Goal: Information Seeking & Learning: Compare options

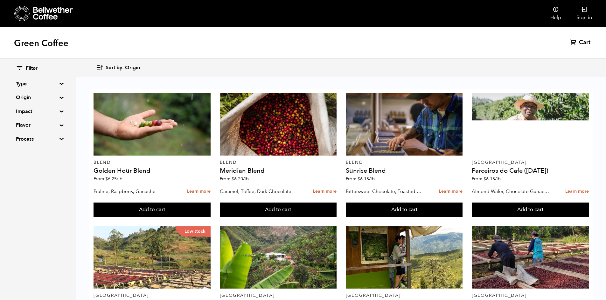
scroll to position [374, 0]
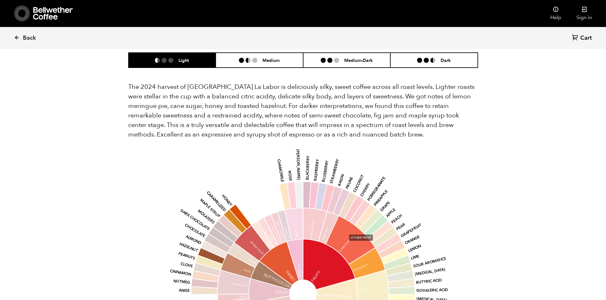
scroll to position [604, 0]
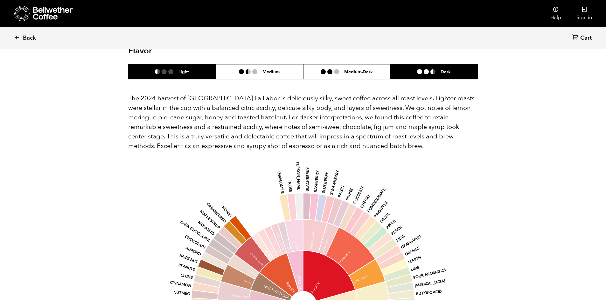
click at [436, 66] on li "Dark" at bounding box center [433, 71] width 87 height 15
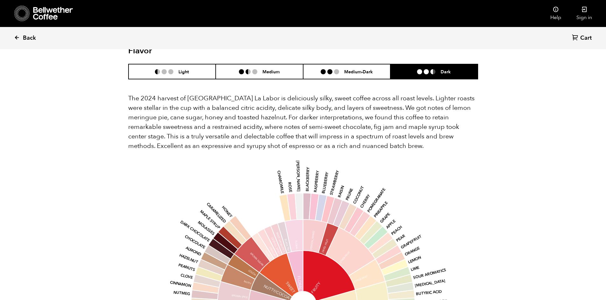
click at [31, 39] on span "Back" at bounding box center [29, 38] width 13 height 8
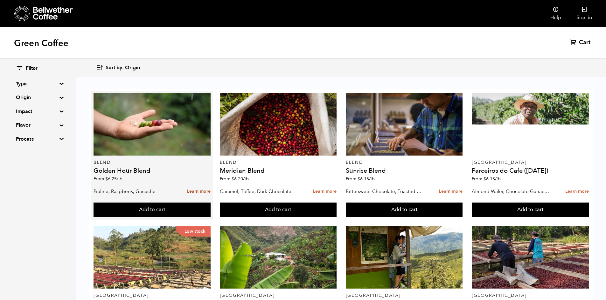
click at [204, 194] on link "Learn more" at bounding box center [199, 192] width 24 height 14
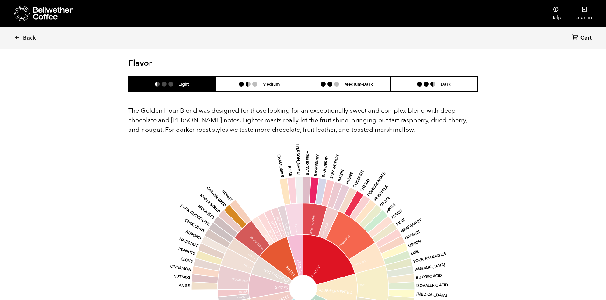
scroll to position [350, 0]
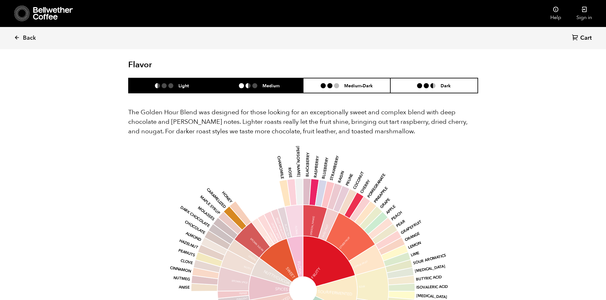
click at [279, 78] on ul "Light Medium Medium-Dark Dark" at bounding box center [303, 86] width 350 height 16
click at [254, 90] on li "Medium" at bounding box center [259, 85] width 87 height 15
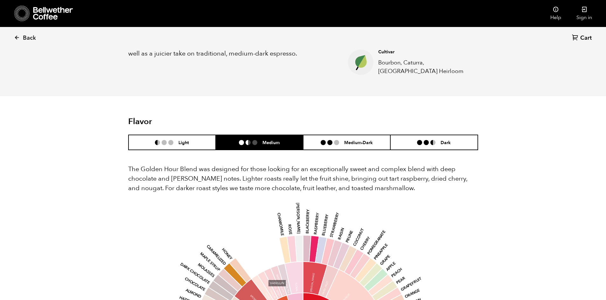
scroll to position [382, 0]
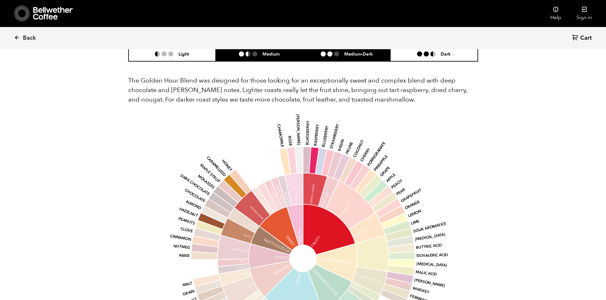
click at [339, 59] on li "Medium-Dark" at bounding box center [346, 53] width 87 height 15
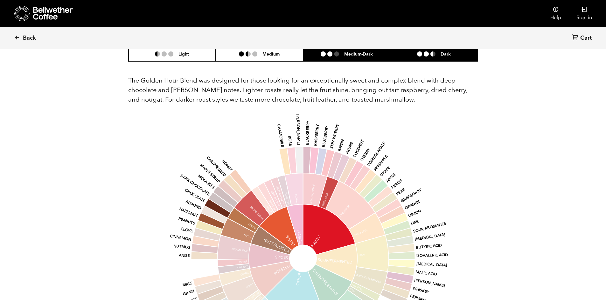
click at [411, 59] on li "Dark" at bounding box center [433, 53] width 87 height 15
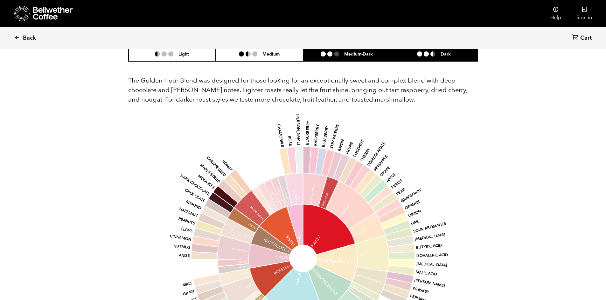
click at [357, 54] on h6 "Medium-Dark" at bounding box center [358, 53] width 29 height 5
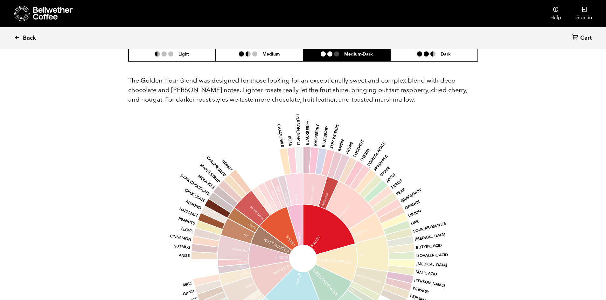
click at [27, 38] on span "Back" at bounding box center [29, 38] width 13 height 8
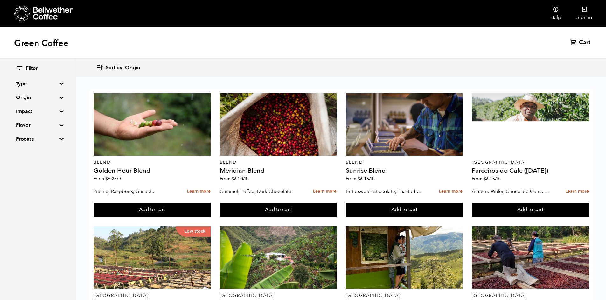
scroll to position [350, 0]
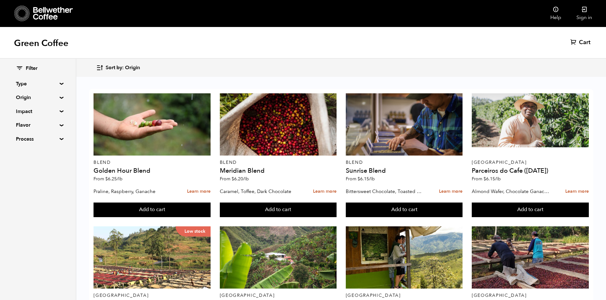
click at [58, 86] on div "Filter Type Blend Single Origin Decaf Seasonal Year Round Origin Blend Brazil B…" at bounding box center [38, 104] width 76 height 91
click at [60, 84] on summary "Type" at bounding box center [38, 84] width 44 height 8
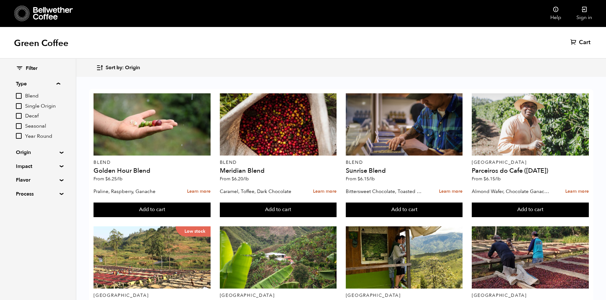
click at [18, 136] on input "Year Round" at bounding box center [19, 136] width 6 height 6
checkbox input "true"
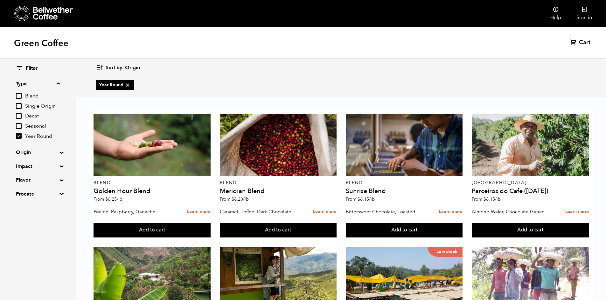
click at [60, 153] on summary "Origin" at bounding box center [38, 153] width 44 height 8
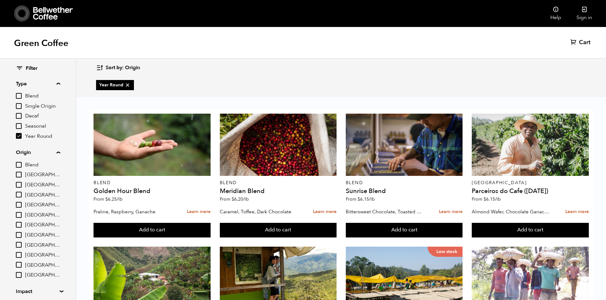
click at [60, 153] on summary "Origin" at bounding box center [38, 153] width 44 height 8
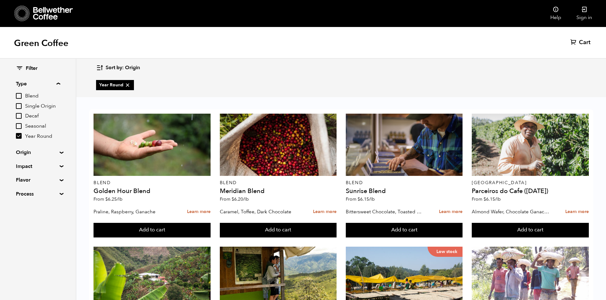
click at [59, 168] on summary "Impact" at bounding box center [38, 167] width 44 height 8
click at [59, 178] on div "Filter Type Blend Single Origin Decaf Seasonal Year Round Origin Blend Brazil B…" at bounding box center [38, 132] width 76 height 146
click at [59, 179] on summary "Flavor" at bounding box center [38, 180] width 44 height 8
click at [17, 203] on input "Citrus Fruit" at bounding box center [19, 203] width 6 height 6
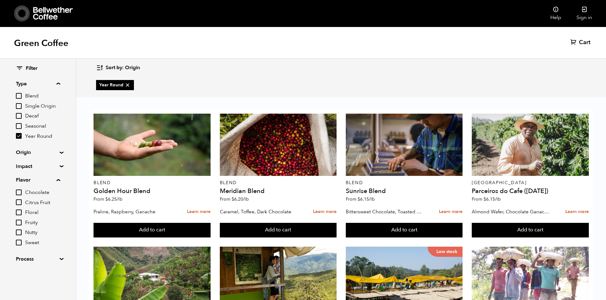
checkbox input "true"
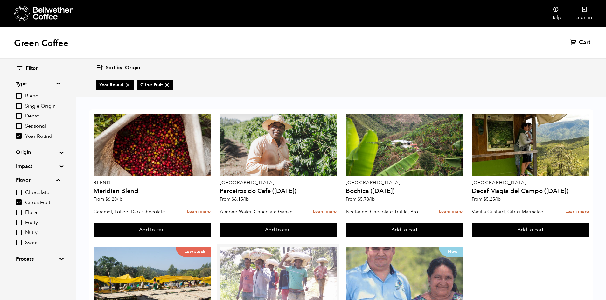
scroll to position [0, 0]
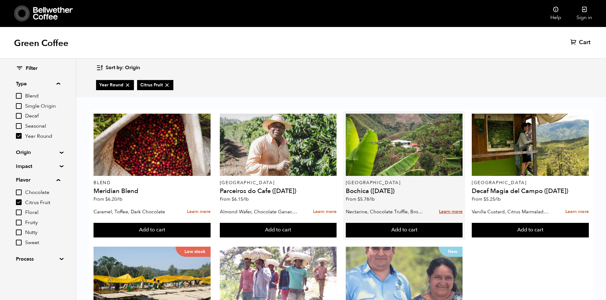
click at [449, 212] on link "Learn more" at bounding box center [451, 212] width 24 height 14
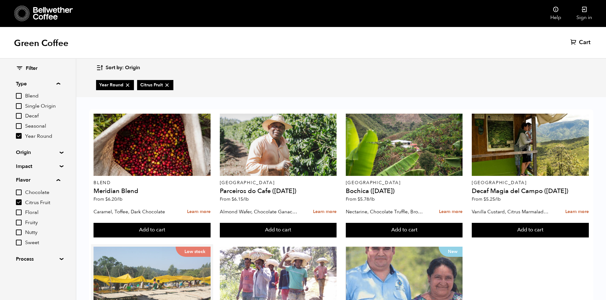
scroll to position [91, 0]
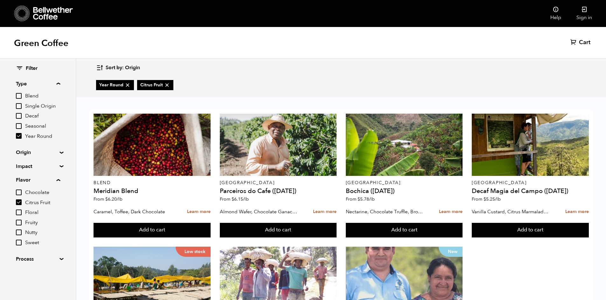
click at [17, 136] on input "Year Round" at bounding box center [19, 136] width 6 height 6
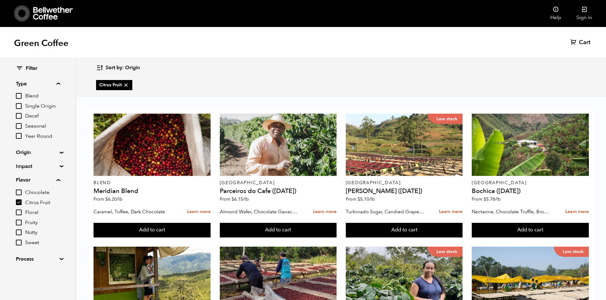
scroll to position [95, 0]
click at [20, 137] on input "Year Round" at bounding box center [19, 136] width 6 height 6
checkbox input "true"
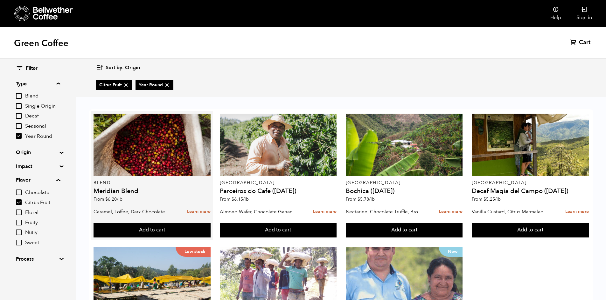
scroll to position [91, 0]
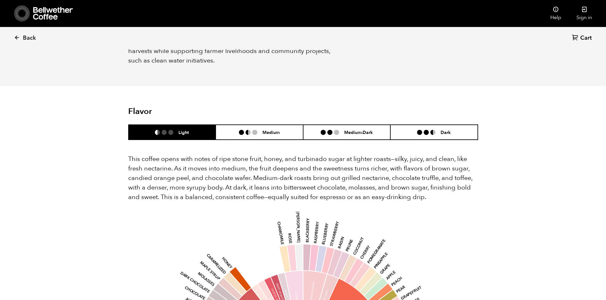
scroll to position [382, 0]
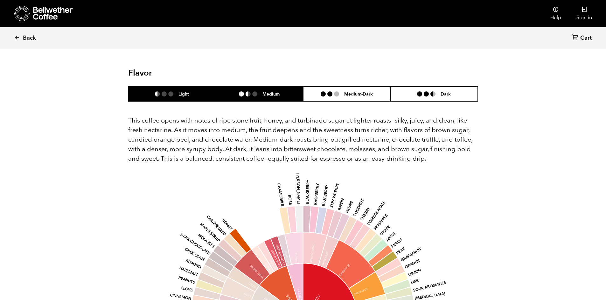
click at [282, 86] on li "Medium" at bounding box center [259, 93] width 87 height 15
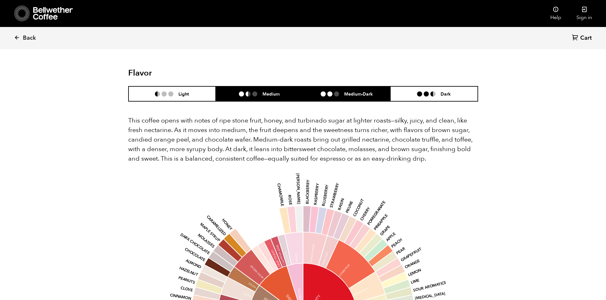
click at [348, 91] on h6 "Medium-Dark" at bounding box center [358, 93] width 29 height 5
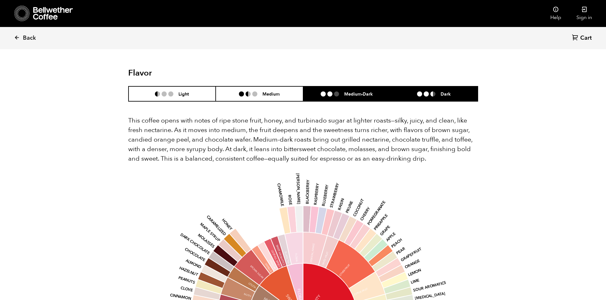
click at [426, 92] on li at bounding box center [426, 94] width 5 height 5
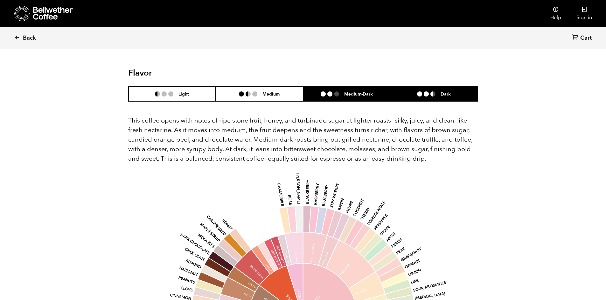
click at [350, 91] on h6 "Medium-Dark" at bounding box center [358, 93] width 29 height 5
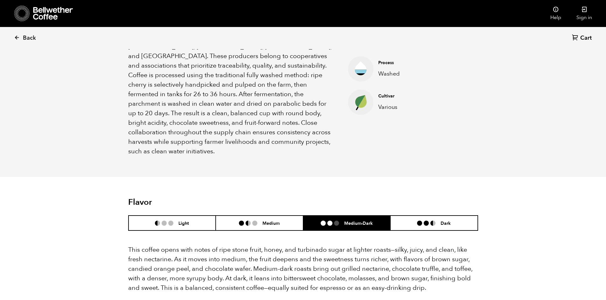
scroll to position [159, 0]
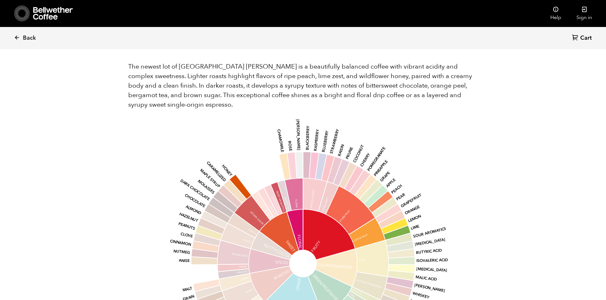
scroll to position [509, 0]
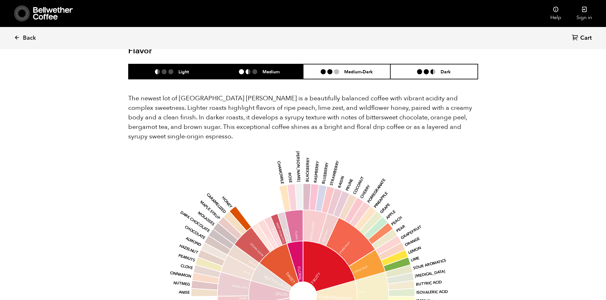
click at [258, 68] on li "Medium" at bounding box center [259, 71] width 87 height 15
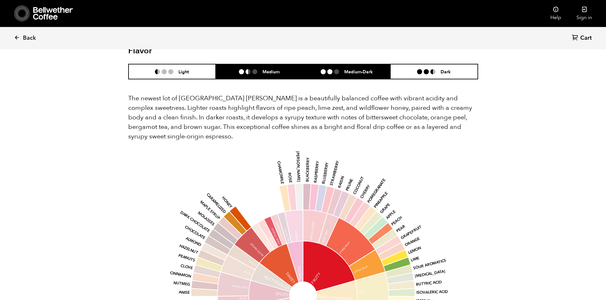
click at [341, 69] on ul at bounding box center [333, 71] width 24 height 5
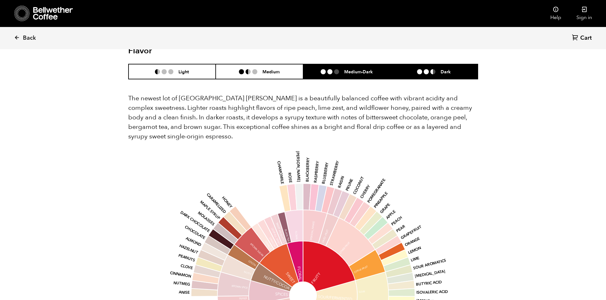
click at [412, 64] on li "Dark" at bounding box center [433, 71] width 87 height 15
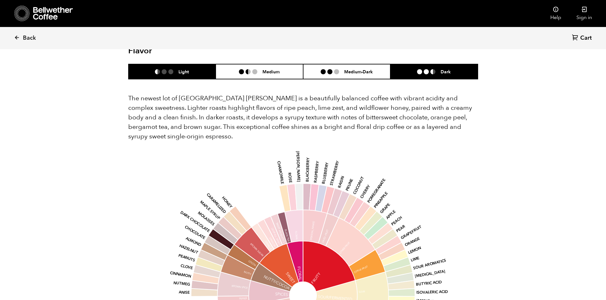
click at [189, 67] on li "Light" at bounding box center [171, 71] width 87 height 15
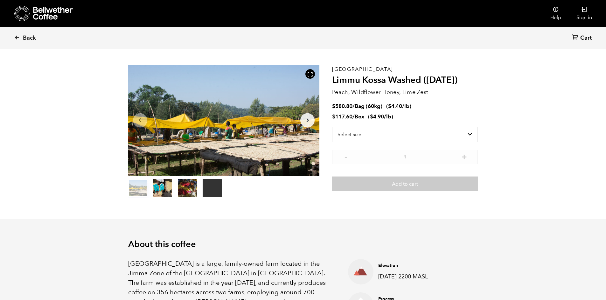
scroll to position [0, 0]
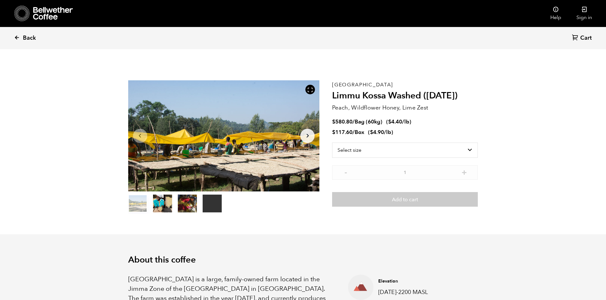
click at [26, 38] on span "Back" at bounding box center [29, 38] width 13 height 8
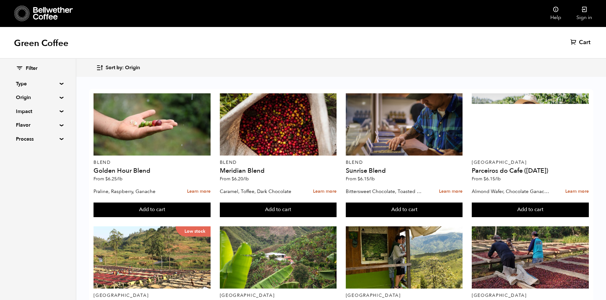
scroll to position [286, 0]
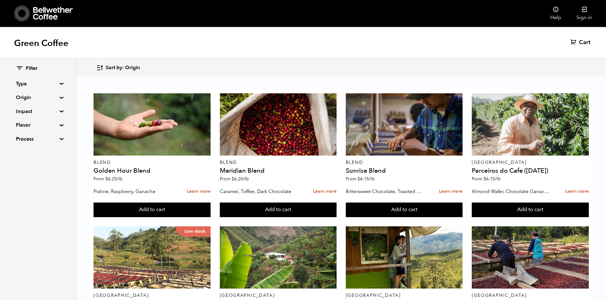
click at [59, 126] on summary "Flavor" at bounding box center [38, 125] width 44 height 8
click at [18, 148] on input "Citrus Fruit" at bounding box center [19, 148] width 6 height 6
checkbox input "true"
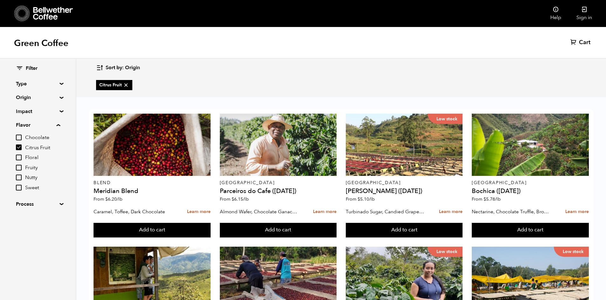
click at [59, 83] on summary "Type" at bounding box center [38, 84] width 44 height 8
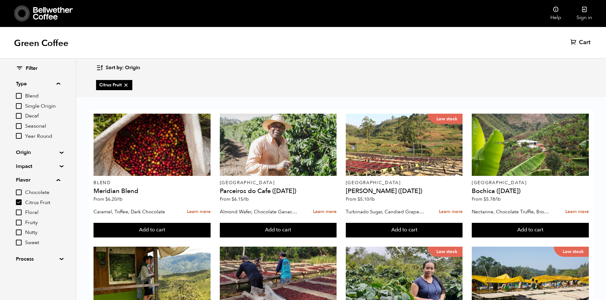
click at [17, 137] on input "Year Round" at bounding box center [19, 136] width 6 height 6
checkbox input "true"
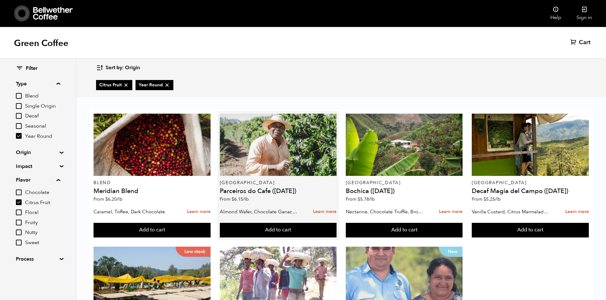
scroll to position [91, 0]
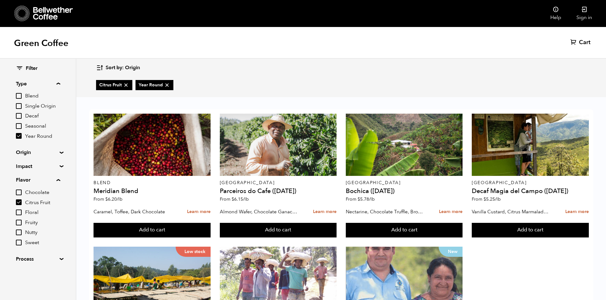
click at [17, 204] on input "Citrus Fruit" at bounding box center [19, 203] width 6 height 6
checkbox input "false"
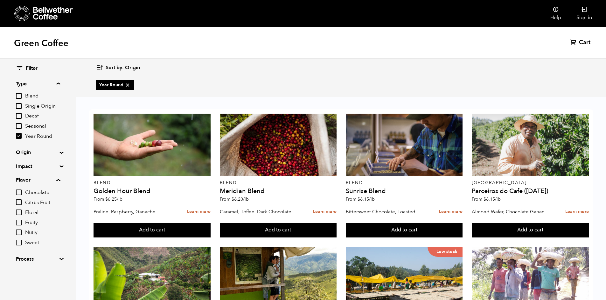
scroll to position [123, 0]
click at [17, 194] on input "Chocolate" at bounding box center [19, 193] width 6 height 6
checkbox input "true"
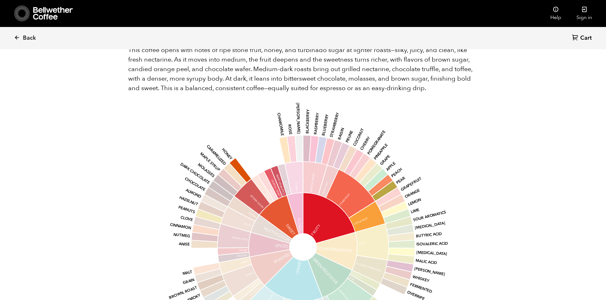
scroll to position [350, 0]
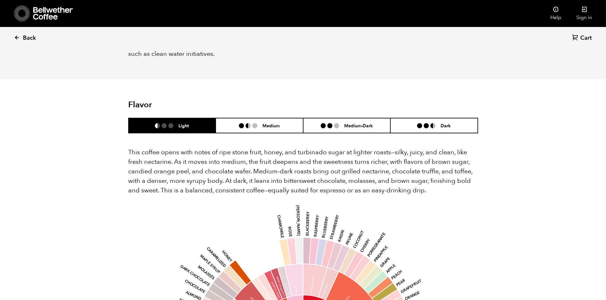
click at [22, 35] on link "Back" at bounding box center [33, 38] width 39 height 22
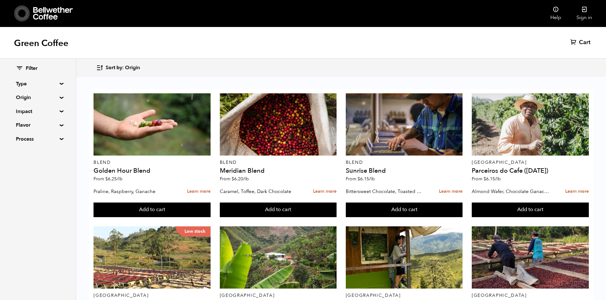
click at [59, 127] on summary "Flavor" at bounding box center [38, 125] width 44 height 8
click at [17, 138] on input "Chocolate" at bounding box center [19, 138] width 6 height 6
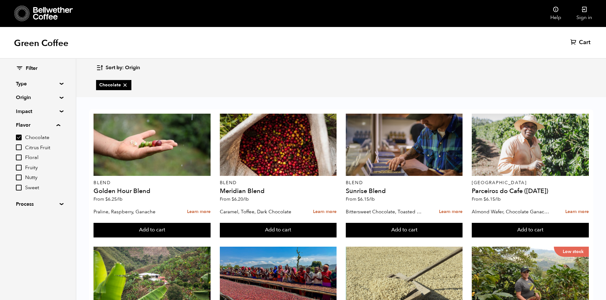
click at [20, 139] on input "Chocolate" at bounding box center [19, 138] width 6 height 6
checkbox input "false"
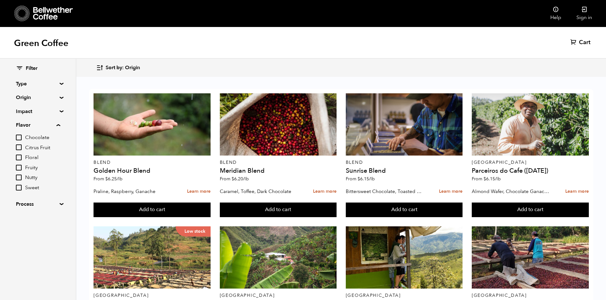
click at [59, 84] on summary "Type" at bounding box center [38, 84] width 44 height 8
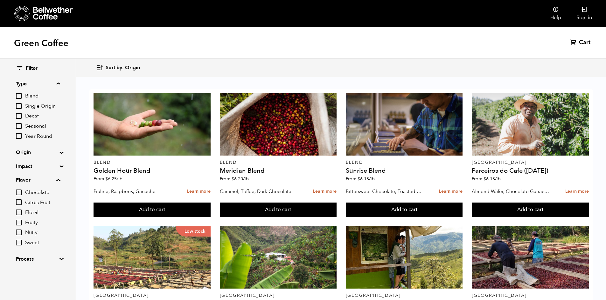
click at [19, 135] on input "Year Round" at bounding box center [19, 136] width 6 height 6
checkbox input "true"
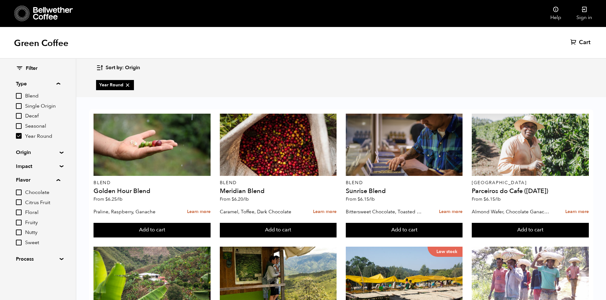
click at [19, 192] on input "Chocolate" at bounding box center [19, 193] width 6 height 6
checkbox input "true"
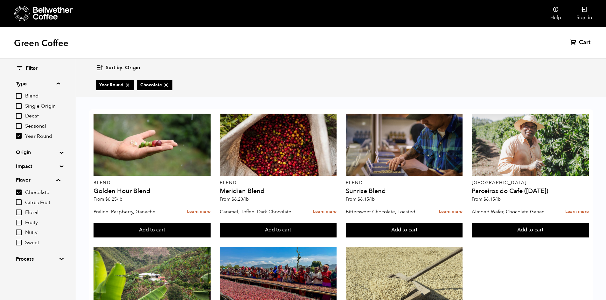
scroll to position [91, 0]
click at [20, 234] on input "Nutty" at bounding box center [19, 233] width 6 height 6
checkbox input "true"
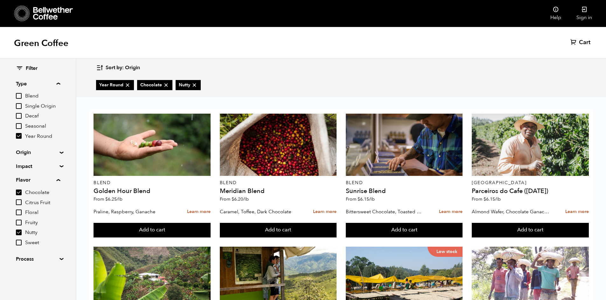
click at [16, 191] on div "Filter Type Blend Single Origin Decaf Seasonal Year Round Origin Blend Brazil B…" at bounding box center [38, 164] width 76 height 210
click at [20, 192] on input "Chocolate" at bounding box center [19, 193] width 6 height 6
checkbox input "false"
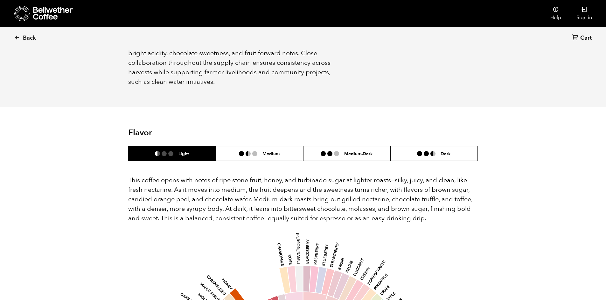
scroll to position [318, 0]
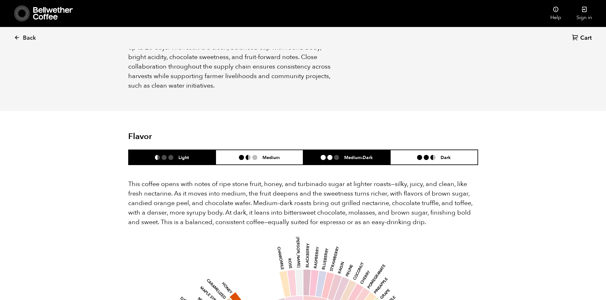
click at [360, 155] on h6 "Medium-Dark" at bounding box center [358, 157] width 29 height 5
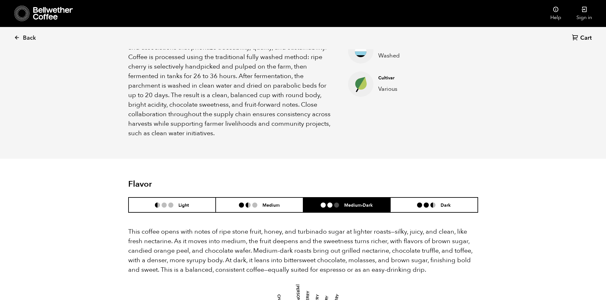
scroll to position [350, 0]
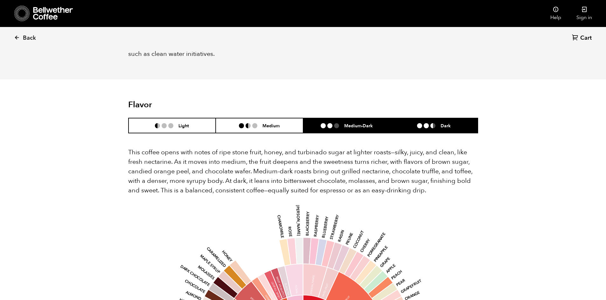
click at [449, 123] on h6 "Dark" at bounding box center [445, 125] width 10 height 5
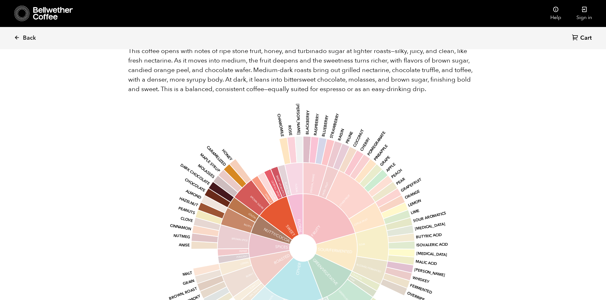
scroll to position [477, 0]
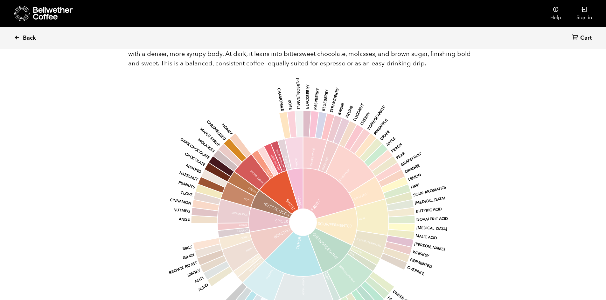
click at [25, 38] on span "Back" at bounding box center [29, 38] width 13 height 8
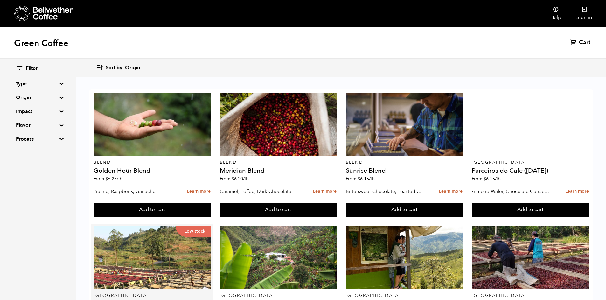
scroll to position [254, 0]
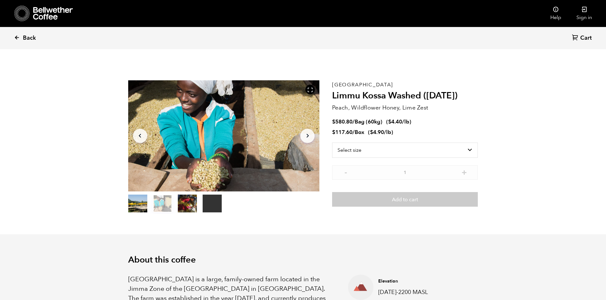
click at [25, 38] on span "Back" at bounding box center [29, 38] width 13 height 8
